Goal: Book appointment/travel/reservation

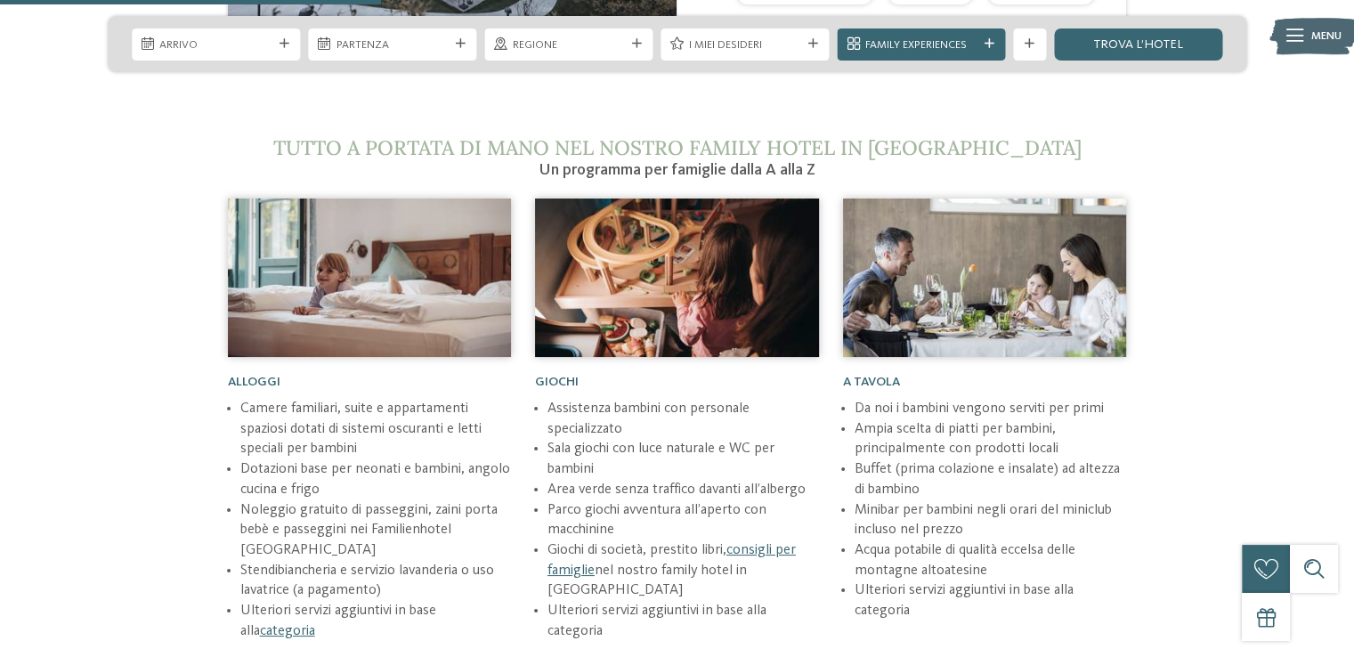
scroll to position [2404, 0]
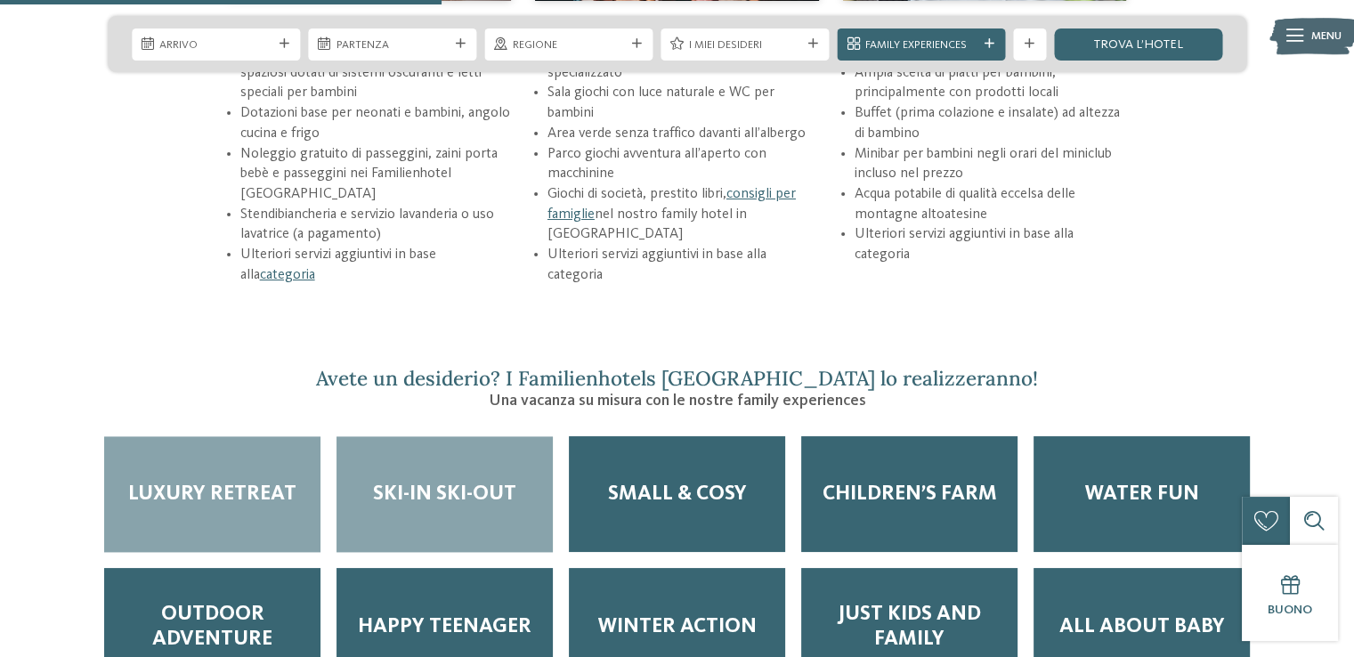
click at [403, 482] on span "Ski-in ski-out" at bounding box center [444, 494] width 143 height 25
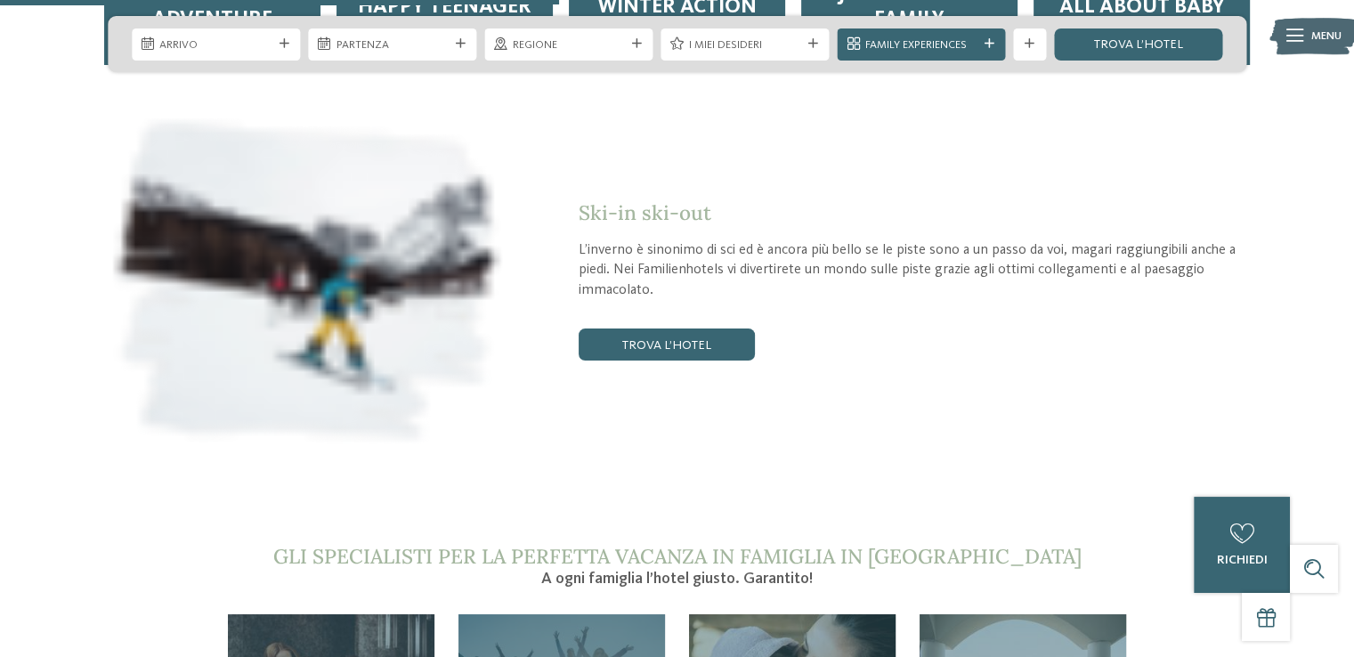
scroll to position [2938, 0]
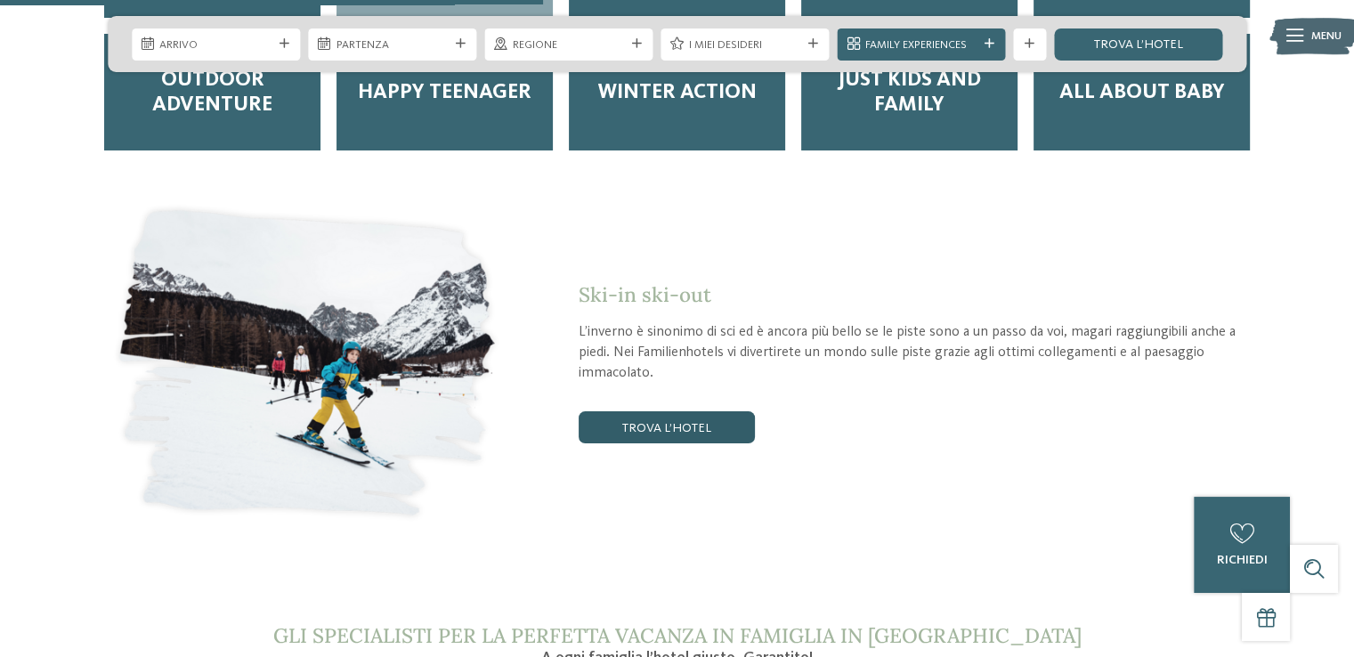
click at [656, 411] on link "trova l’hotel" at bounding box center [667, 427] width 176 height 32
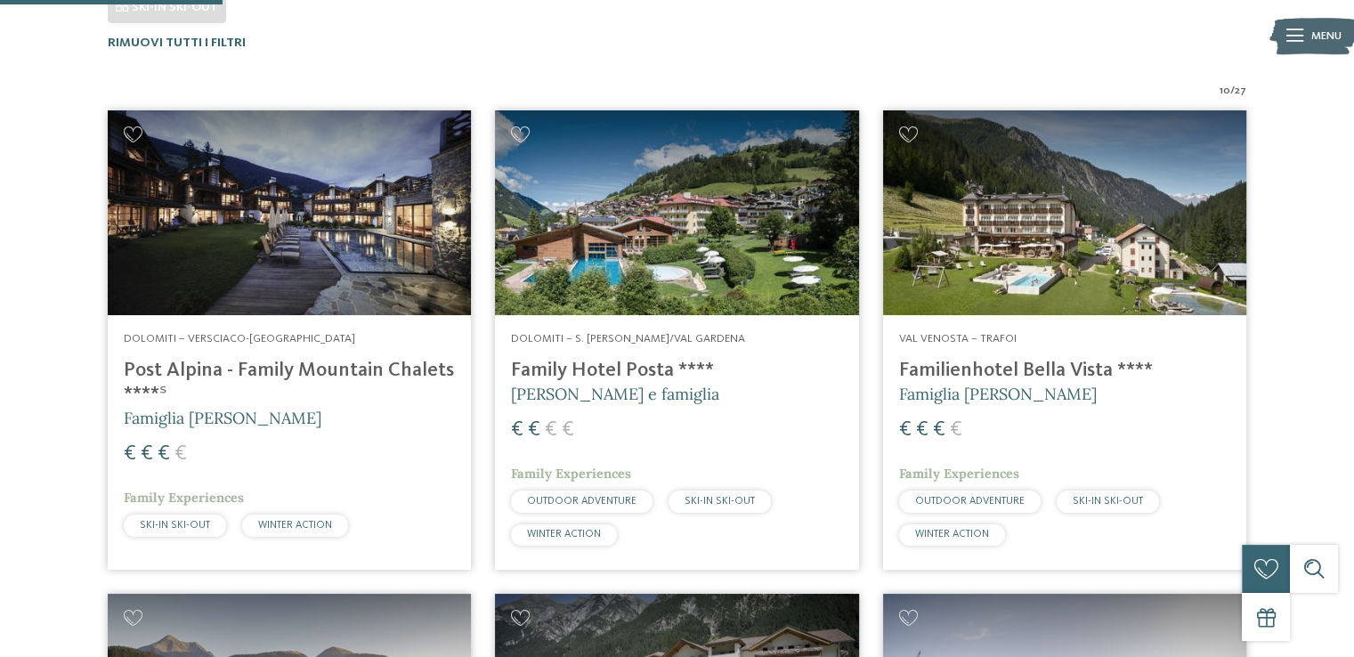
scroll to position [248, 0]
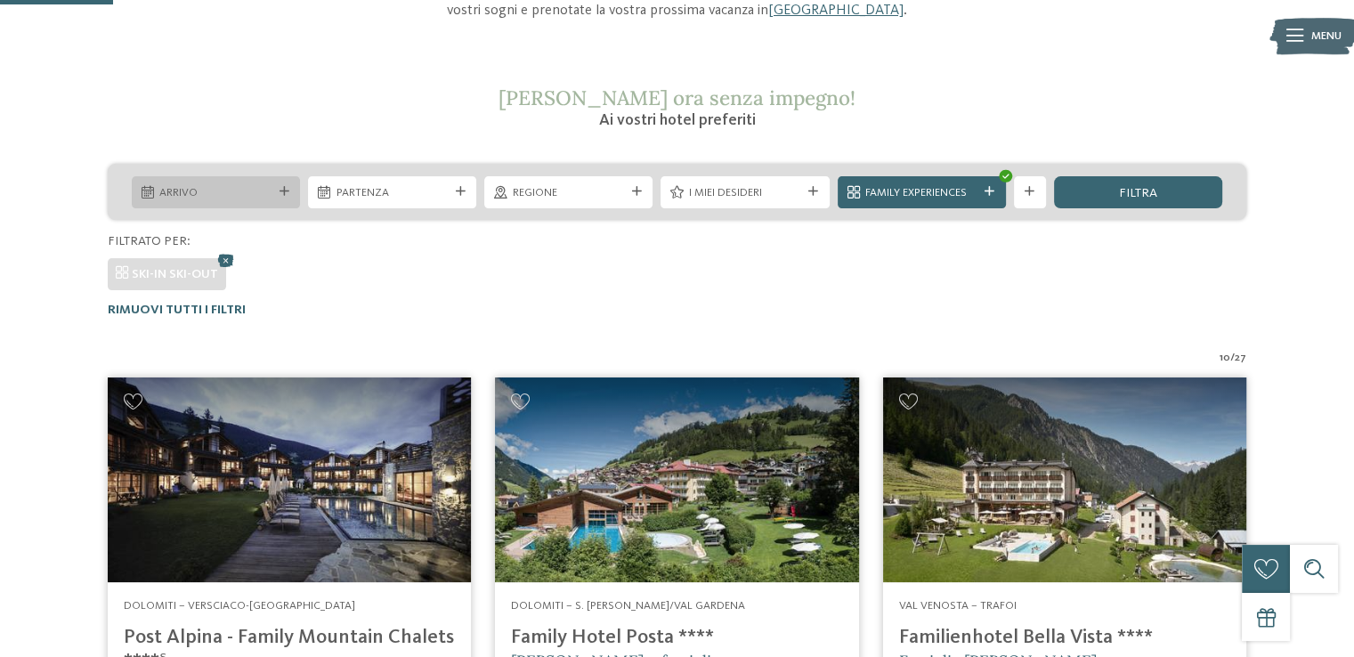
click at [264, 199] on span "Arrivo" at bounding box center [215, 193] width 112 height 16
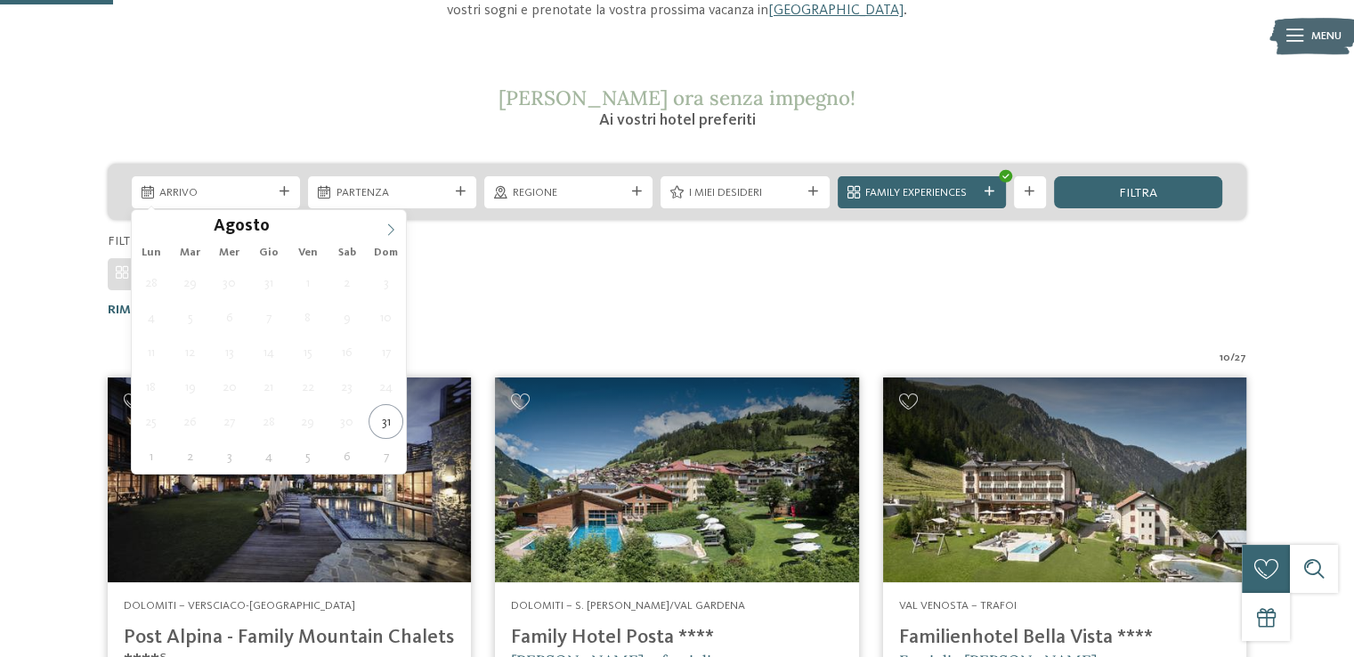
click at [393, 235] on icon at bounding box center [391, 229] width 12 height 12
click at [393, 233] on icon at bounding box center [391, 229] width 12 height 12
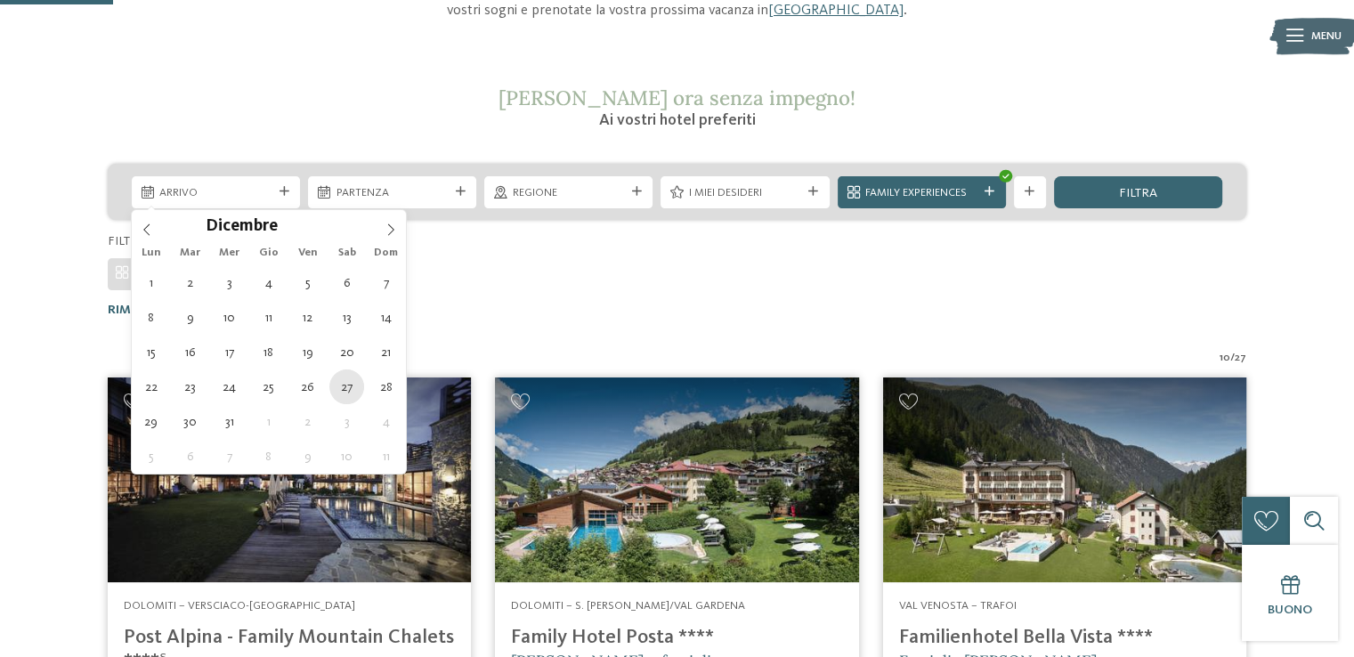
type div "27.12.2025"
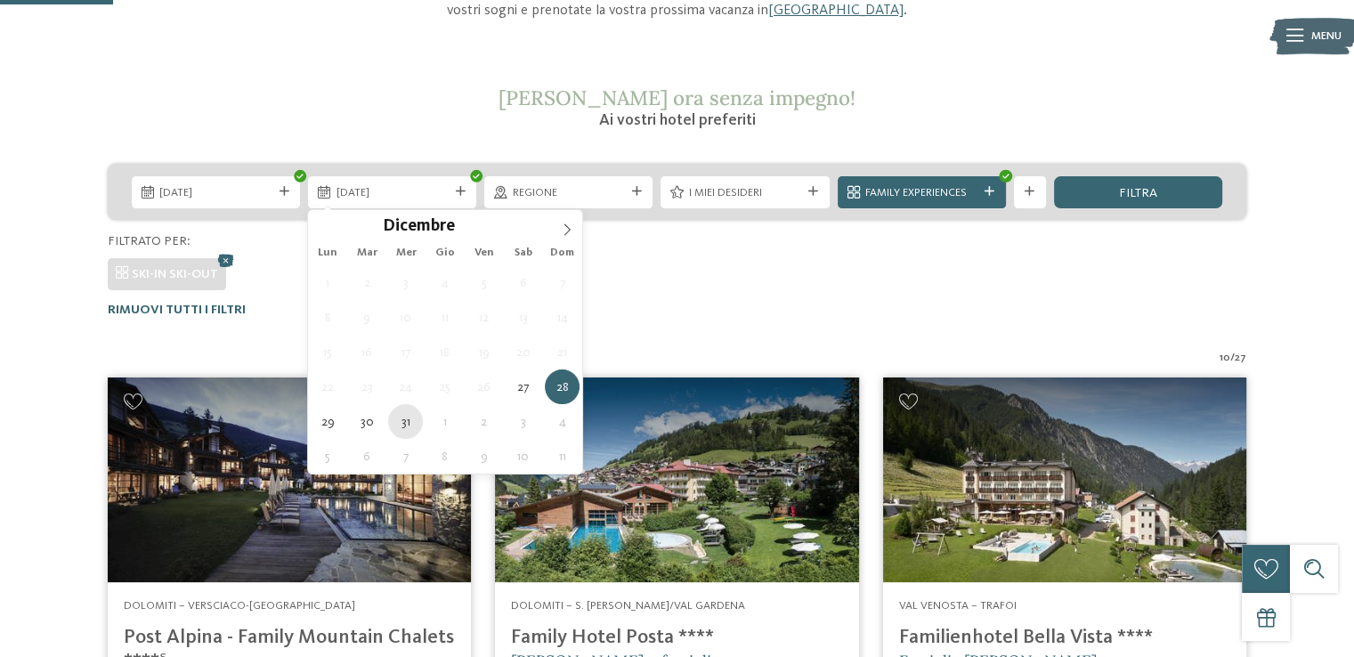
type div "31.12.2025"
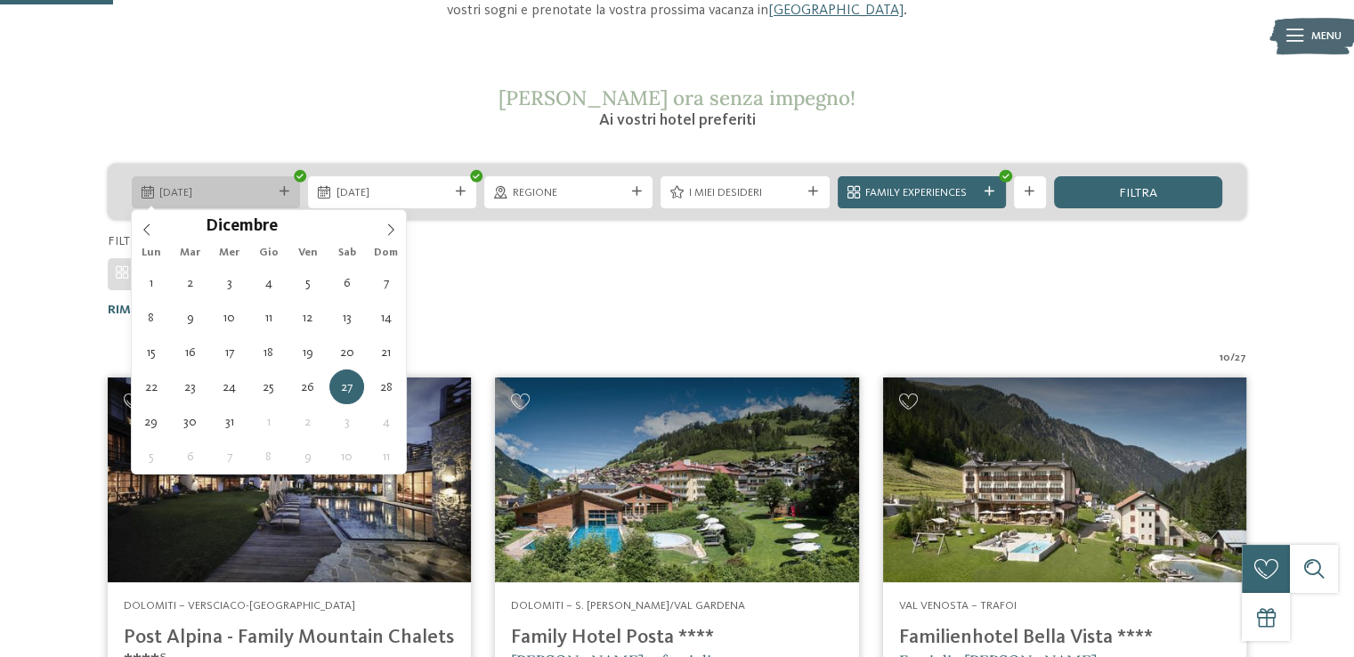
click at [223, 183] on div "27.12.2025" at bounding box center [216, 192] width 168 height 32
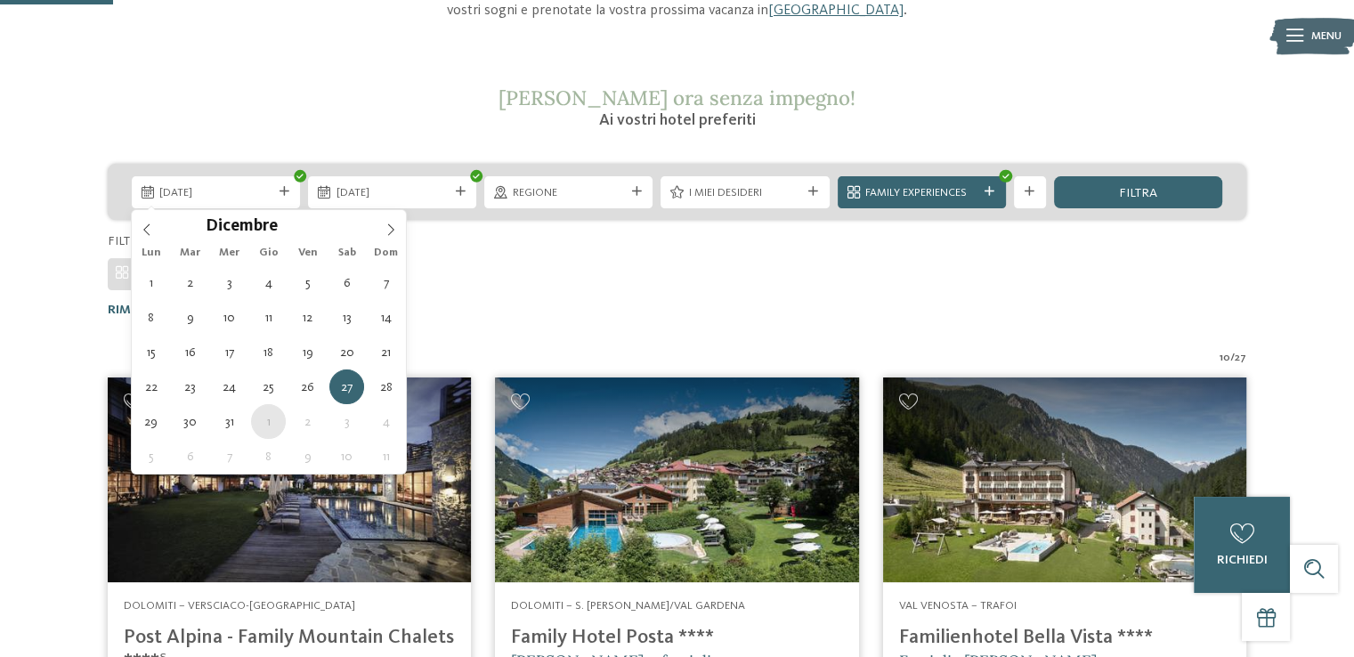
type div "01.01.2026"
type input "****"
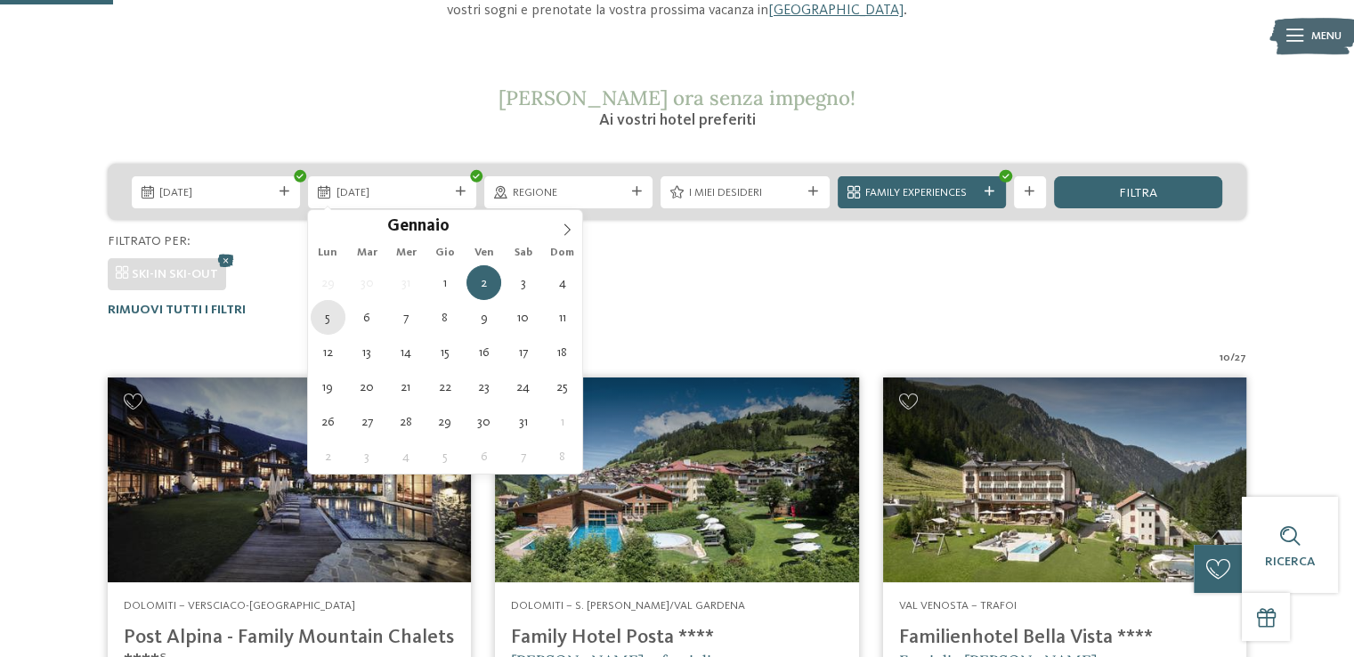
type div "05.01.2026"
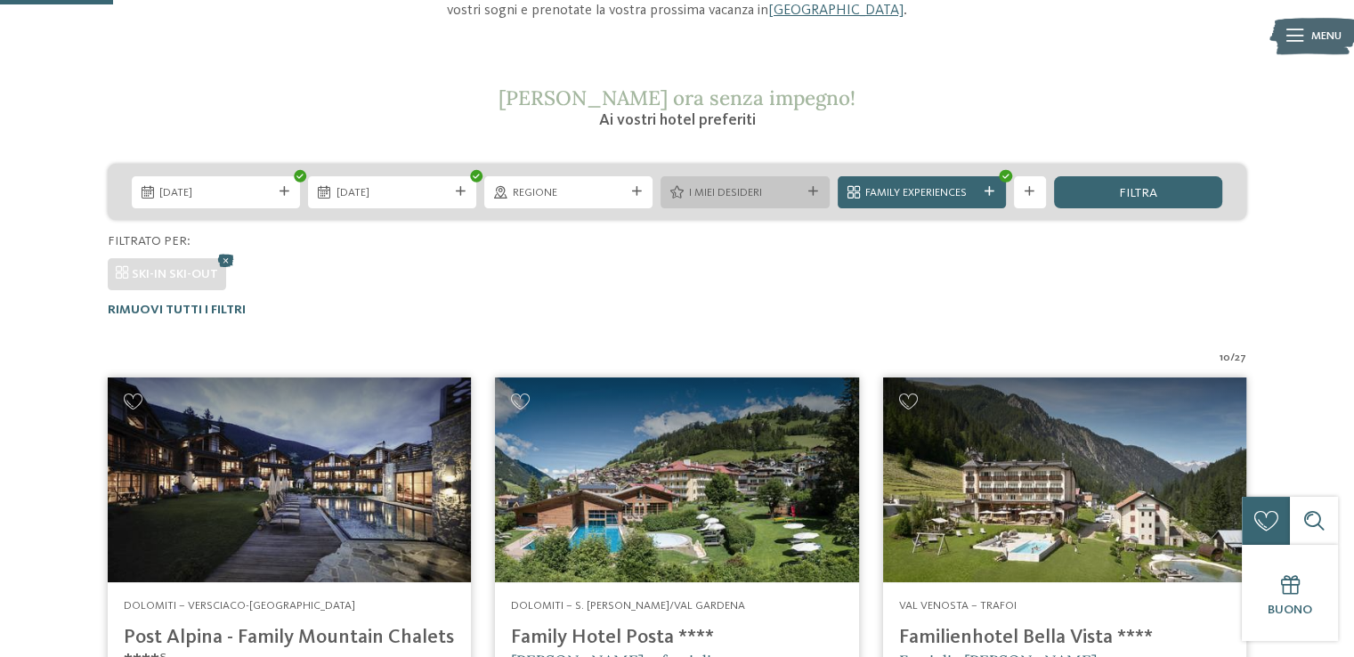
click at [823, 183] on div "I miei desideri" at bounding box center [745, 192] width 168 height 32
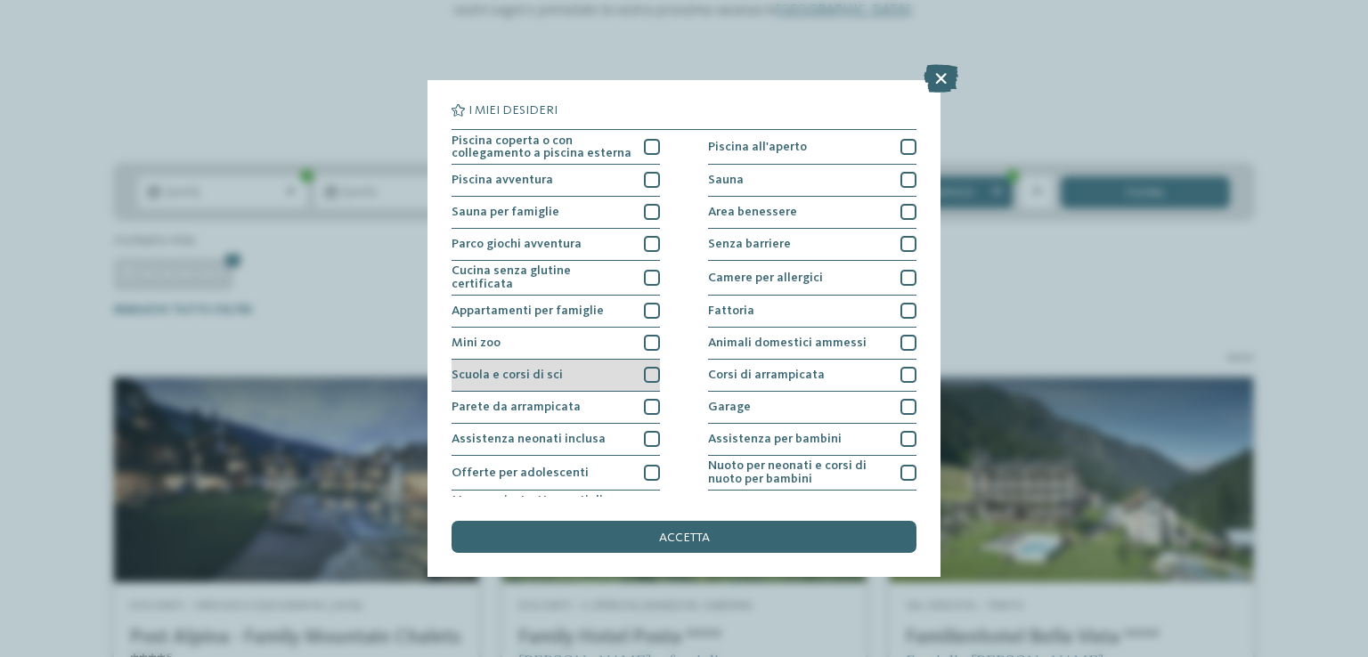
click at [644, 370] on div at bounding box center [652, 375] width 16 height 16
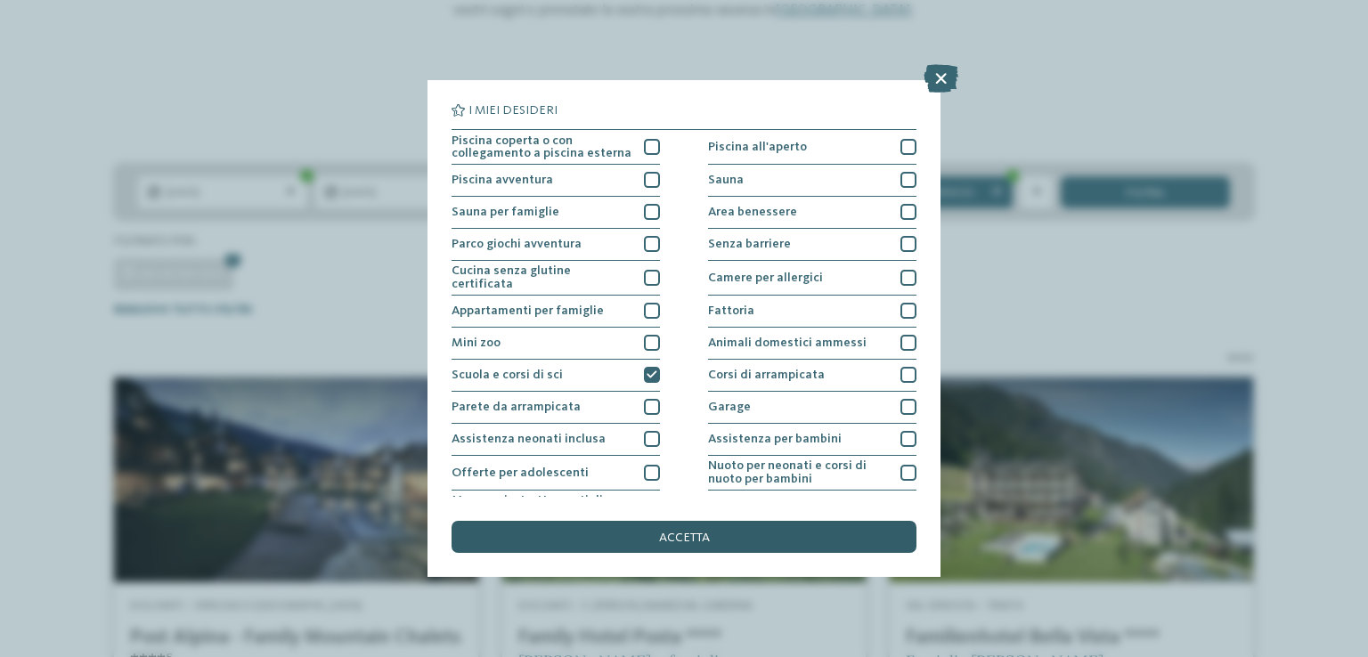
click at [686, 539] on span "accetta" at bounding box center [684, 538] width 51 height 12
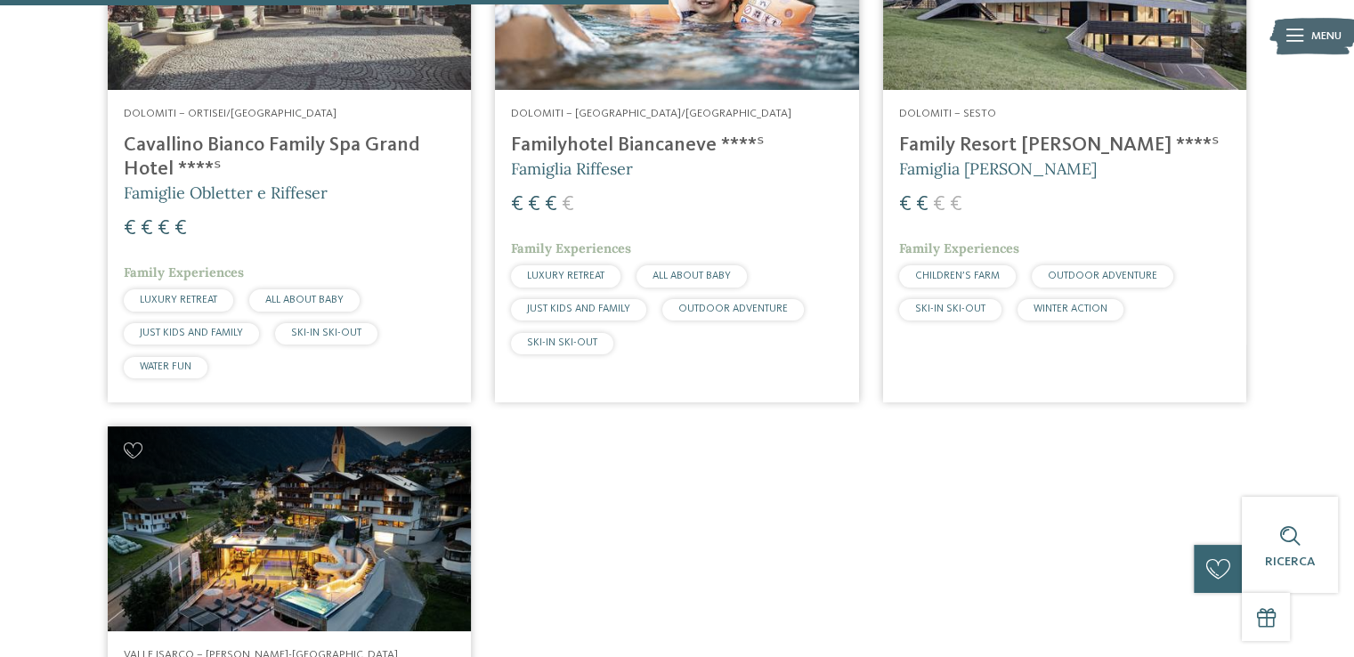
scroll to position [1228, 0]
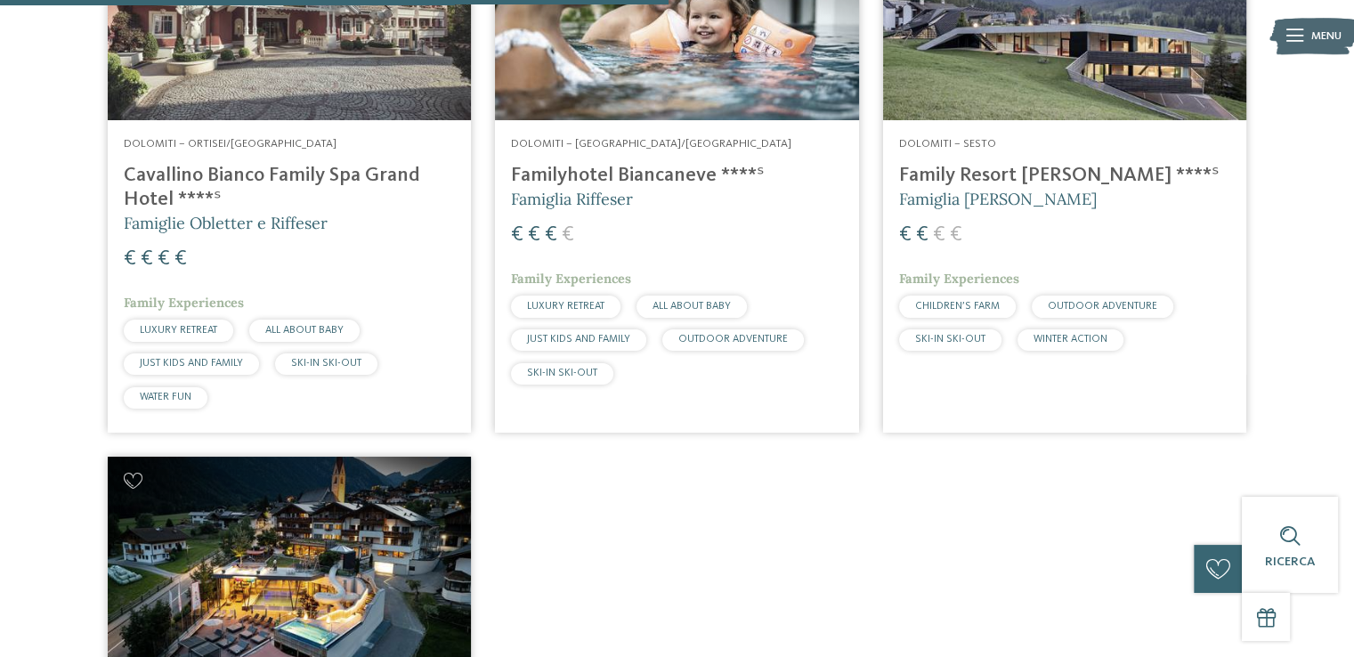
click at [413, 183] on h4 "Cavallino Bianco Family Spa Grand Hotel ****ˢ" at bounding box center [289, 188] width 331 height 48
